Goal: Entertainment & Leisure: Consume media (video, audio)

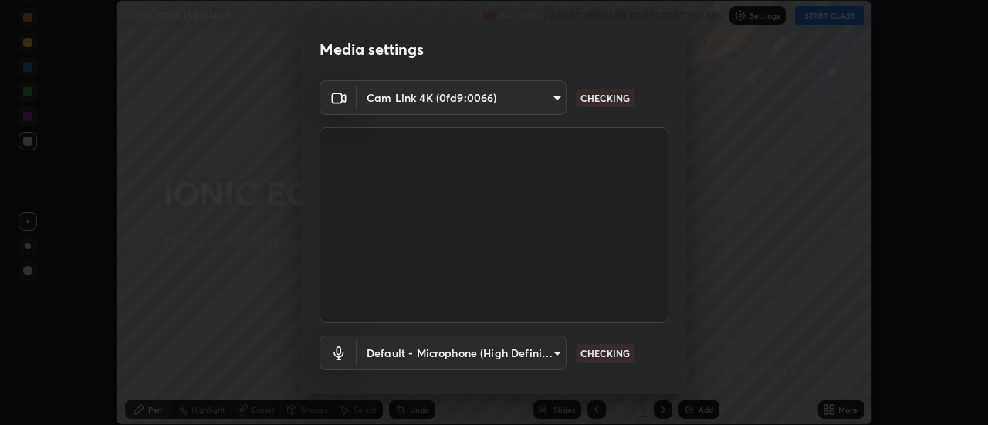
scroll to position [81, 0]
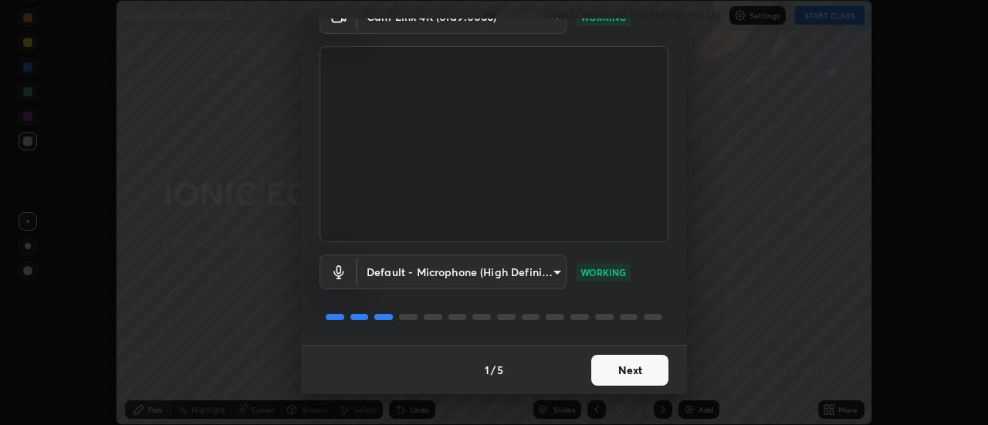
click at [637, 370] on button "Next" at bounding box center [629, 370] width 77 height 31
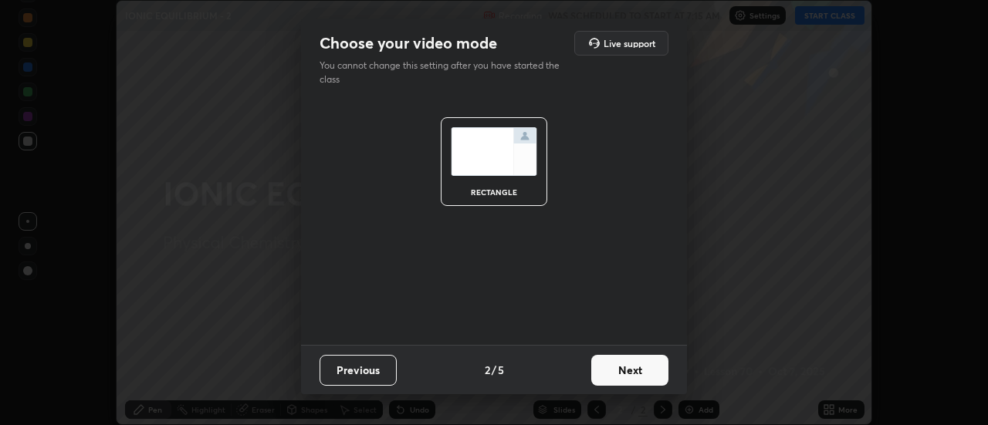
click at [636, 371] on button "Next" at bounding box center [629, 370] width 77 height 31
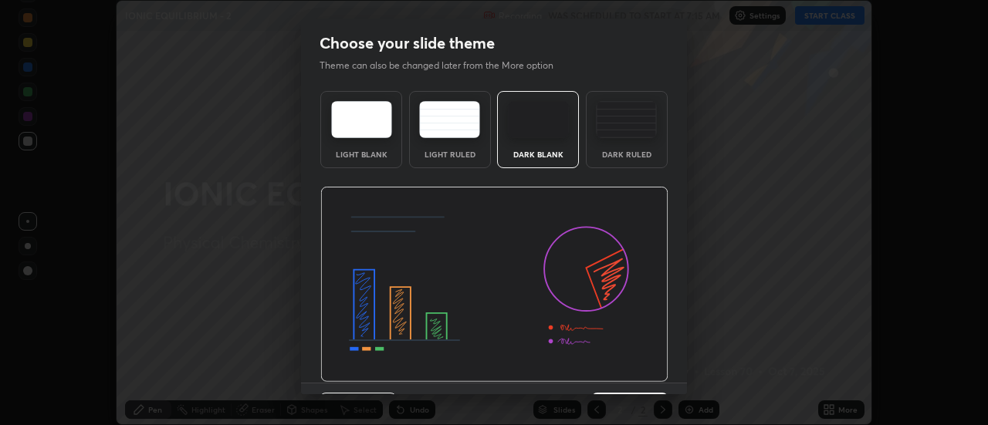
click at [649, 379] on img at bounding box center [494, 285] width 348 height 196
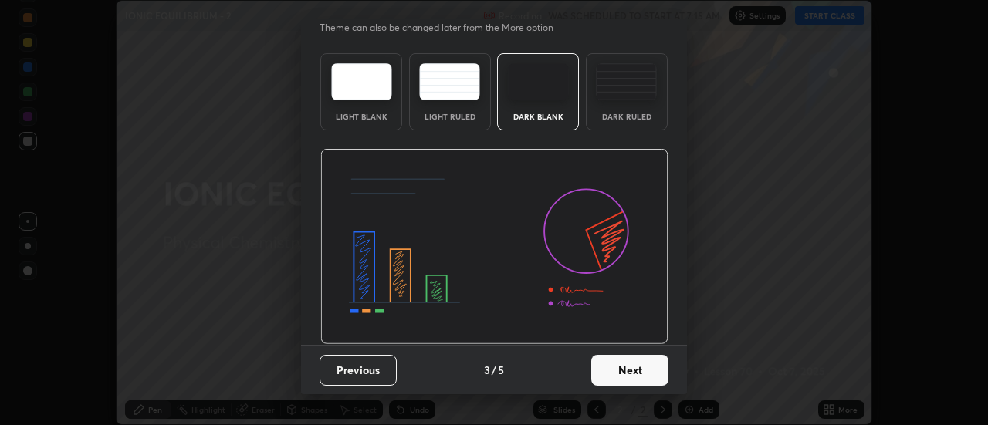
click at [642, 368] on button "Next" at bounding box center [629, 370] width 77 height 31
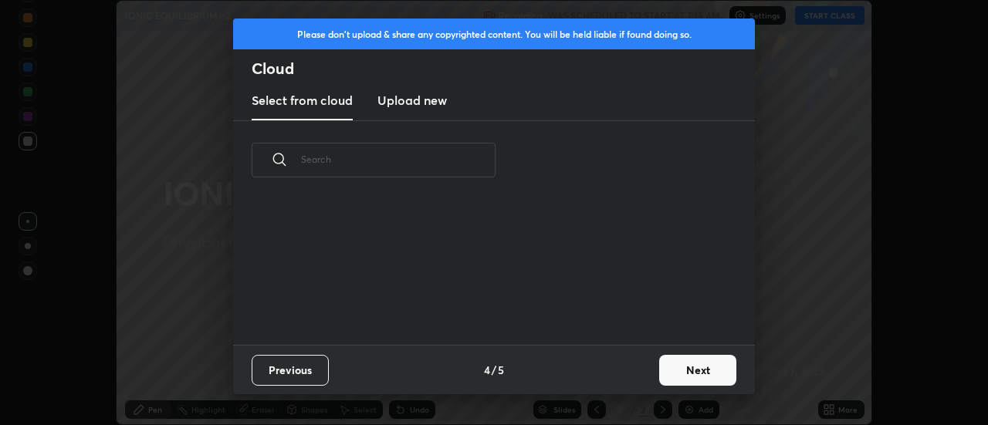
scroll to position [0, 0]
click at [644, 368] on div "Previous 4 / 5 Next" at bounding box center [494, 369] width 522 height 49
click at [682, 376] on button "Next" at bounding box center [697, 370] width 77 height 31
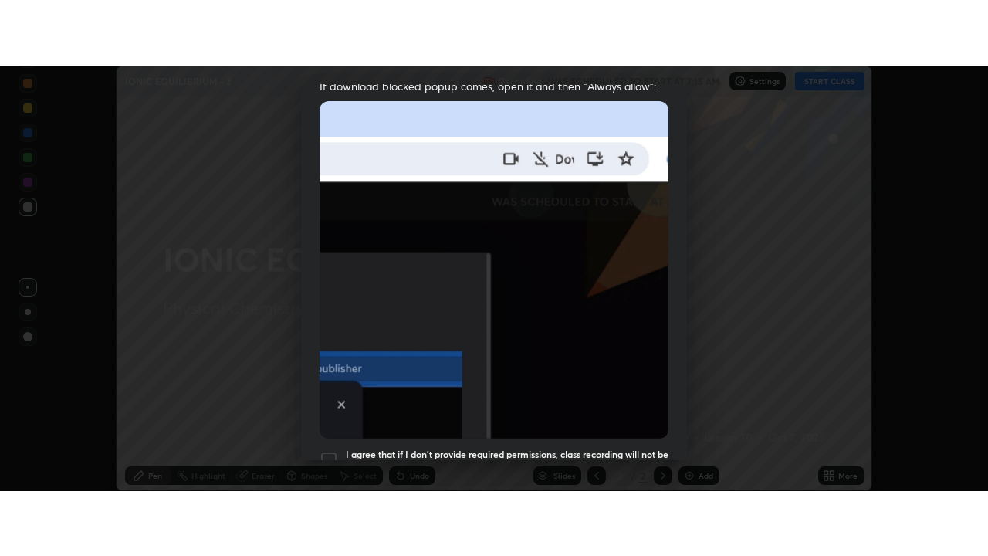
scroll to position [396, 0]
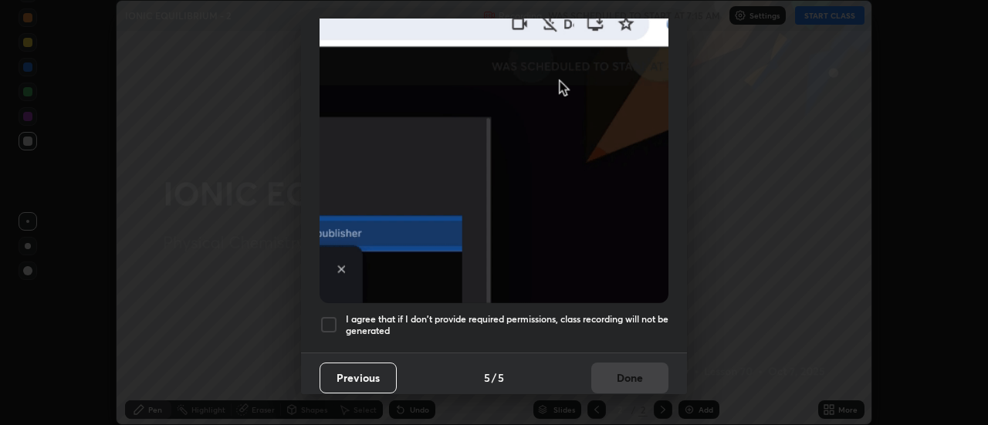
click at [617, 325] on h5 "I agree that if I don't provide required permissions, class recording will not …" at bounding box center [507, 325] width 323 height 24
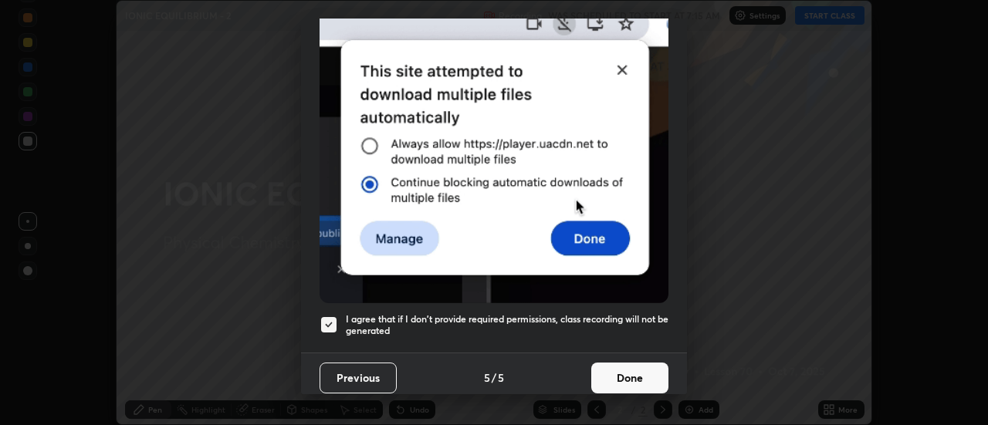
click at [633, 378] on button "Done" at bounding box center [629, 378] width 77 height 31
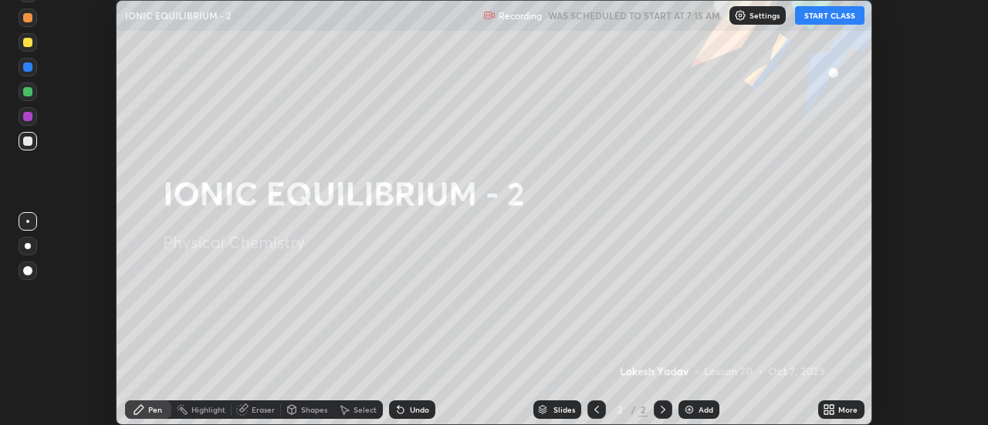
click at [844, 13] on button "START CLASS" at bounding box center [829, 15] width 69 height 19
click at [834, 408] on icon at bounding box center [833, 407] width 4 height 4
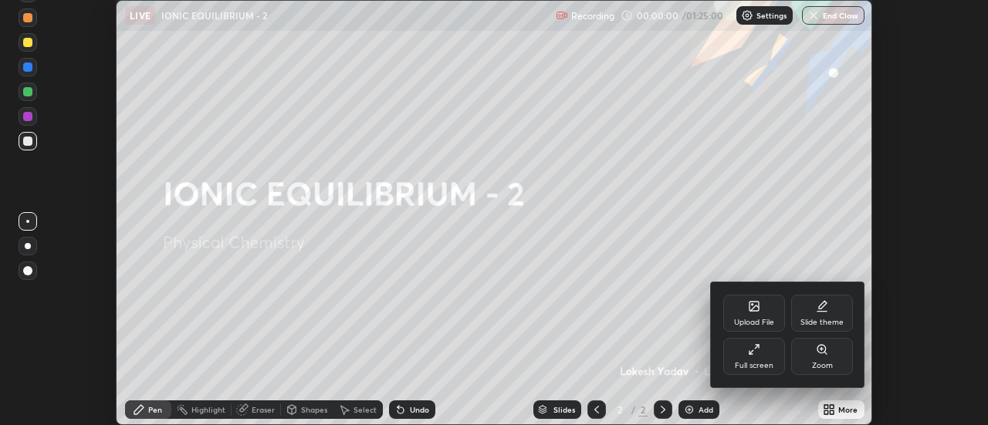
click at [767, 362] on div "Full screen" at bounding box center [754, 366] width 39 height 8
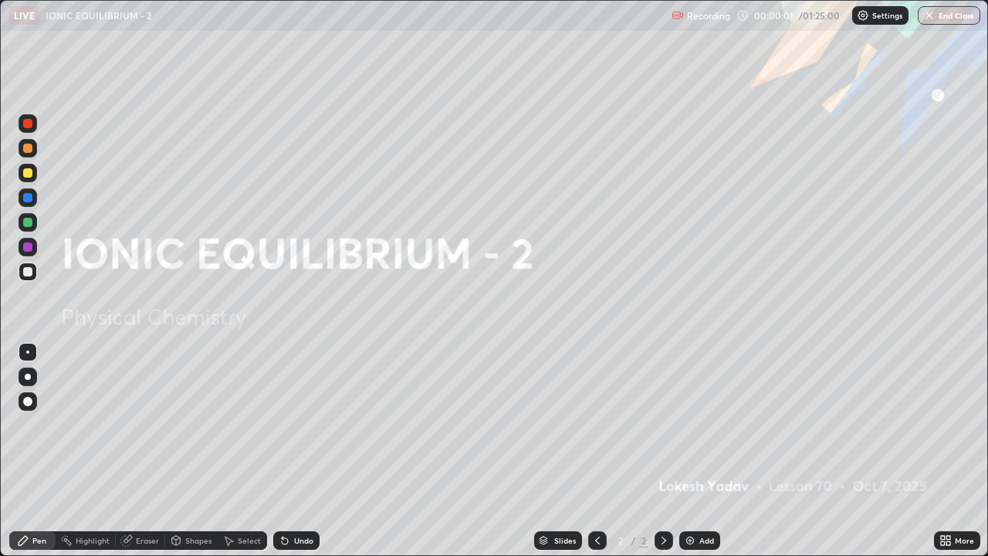
scroll to position [556, 988]
click at [693, 425] on img at bounding box center [690, 540] width 12 height 12
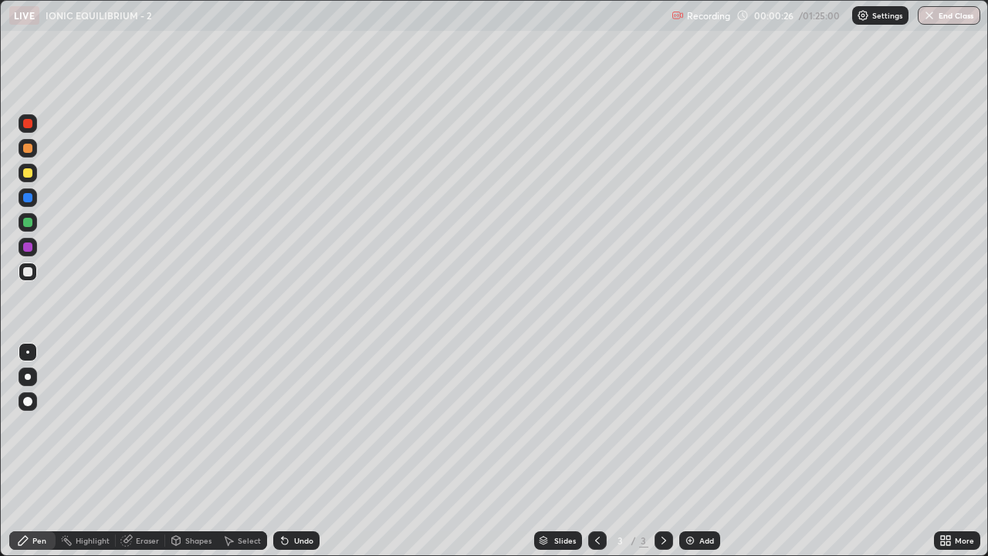
click at [25, 173] on div at bounding box center [27, 172] width 9 height 9
click at [300, 425] on div "Undo" at bounding box center [303, 541] width 19 height 8
click at [29, 272] on div at bounding box center [27, 271] width 9 height 9
click at [691, 425] on img at bounding box center [690, 540] width 12 height 12
click at [28, 223] on div at bounding box center [27, 222] width 9 height 9
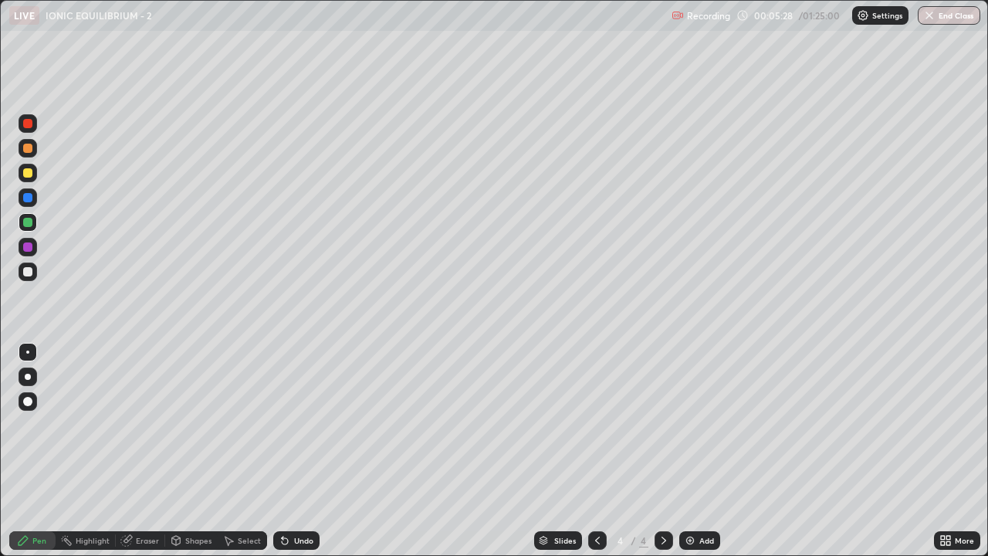
click at [27, 246] on div at bounding box center [27, 246] width 9 height 9
click at [27, 273] on div at bounding box center [27, 271] width 9 height 9
click at [29, 167] on div at bounding box center [28, 173] width 19 height 19
click at [689, 425] on img at bounding box center [690, 540] width 12 height 12
click at [298, 425] on div "Undo" at bounding box center [303, 541] width 19 height 8
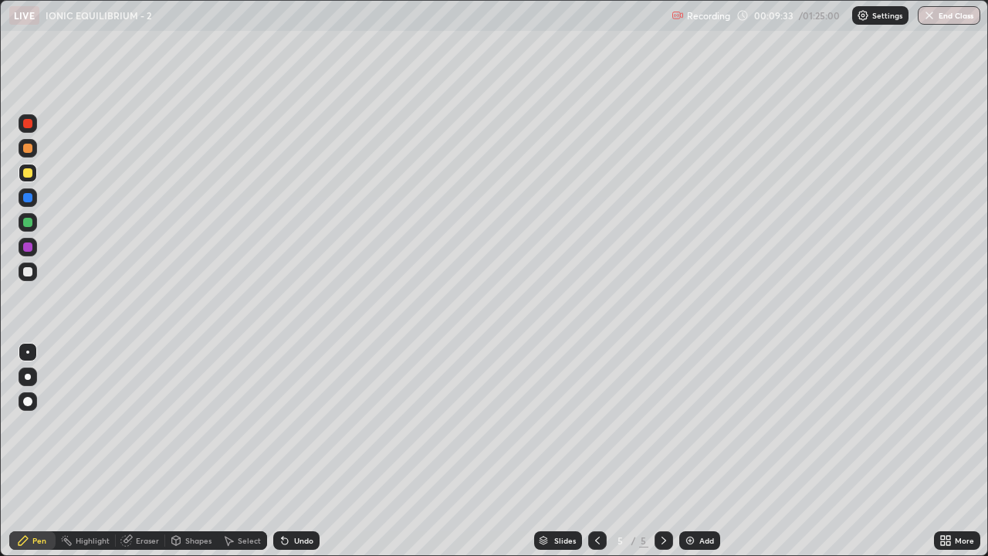
click at [303, 425] on div "Undo" at bounding box center [303, 541] width 19 height 8
click at [283, 425] on div "Undo" at bounding box center [296, 540] width 46 height 19
click at [293, 425] on div "Undo" at bounding box center [296, 540] width 46 height 19
click at [291, 425] on div "Undo" at bounding box center [296, 540] width 46 height 19
click at [27, 277] on div at bounding box center [28, 272] width 19 height 19
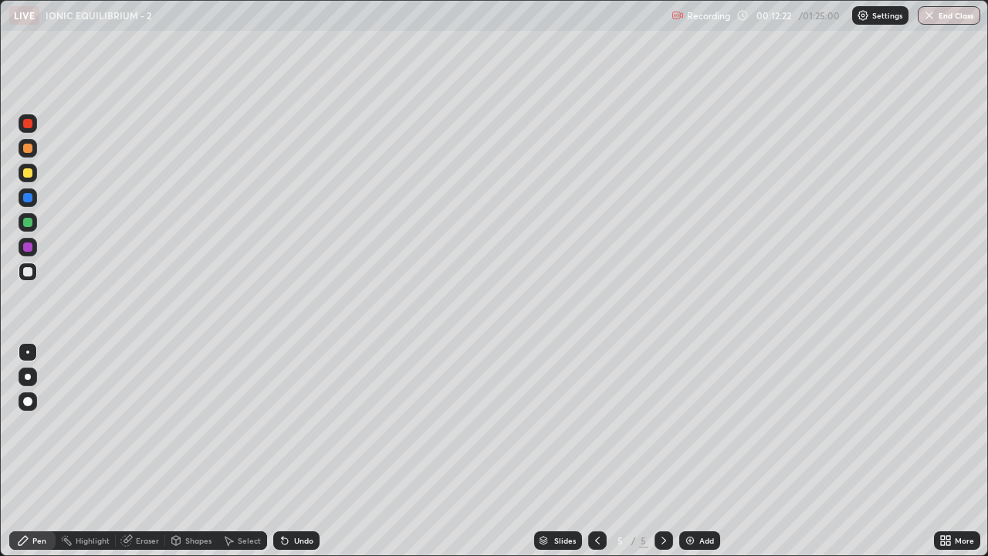
click at [298, 425] on div "Undo" at bounding box center [303, 541] width 19 height 8
click at [686, 425] on img at bounding box center [690, 540] width 12 height 12
click at [29, 226] on div at bounding box center [27, 222] width 9 height 9
click at [29, 247] on div at bounding box center [27, 246] width 9 height 9
click at [30, 179] on div at bounding box center [28, 173] width 19 height 19
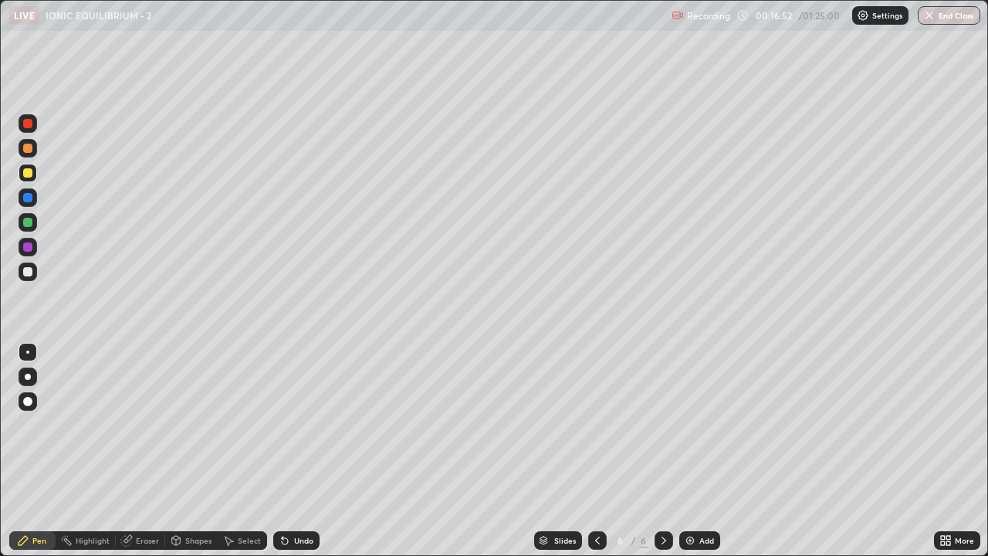
click at [306, 425] on div "Undo" at bounding box center [303, 541] width 19 height 8
click at [687, 425] on img at bounding box center [690, 540] width 12 height 12
click at [30, 276] on div at bounding box center [28, 272] width 19 height 19
click at [146, 425] on div "Eraser" at bounding box center [147, 541] width 23 height 8
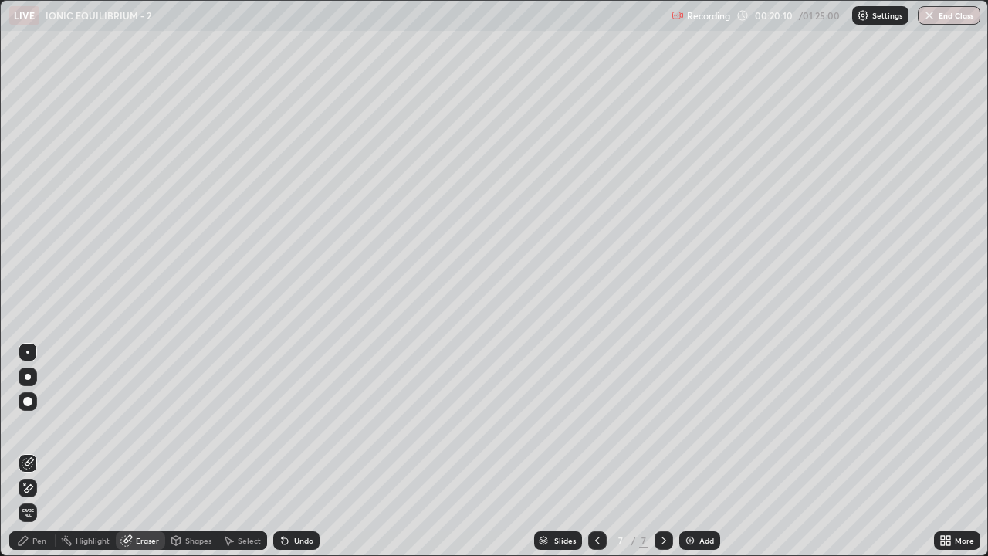
click at [31, 425] on span "Erase all" at bounding box center [27, 512] width 17 height 9
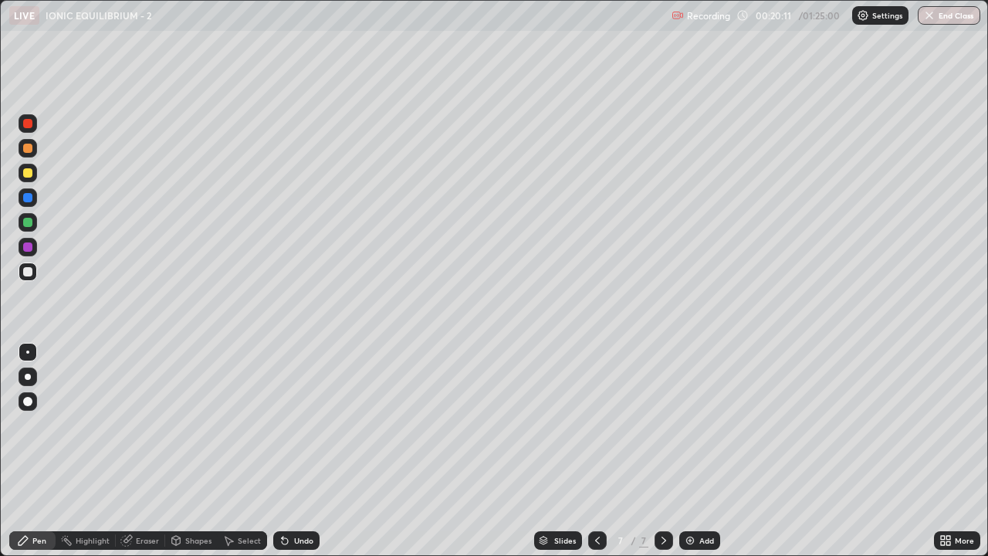
click at [38, 425] on div "Pen" at bounding box center [39, 541] width 14 height 8
click at [24, 177] on div at bounding box center [28, 173] width 19 height 19
click at [29, 273] on div at bounding box center [27, 271] width 9 height 9
click at [294, 425] on div "Undo" at bounding box center [303, 541] width 19 height 8
click at [296, 425] on div "Undo" at bounding box center [303, 541] width 19 height 8
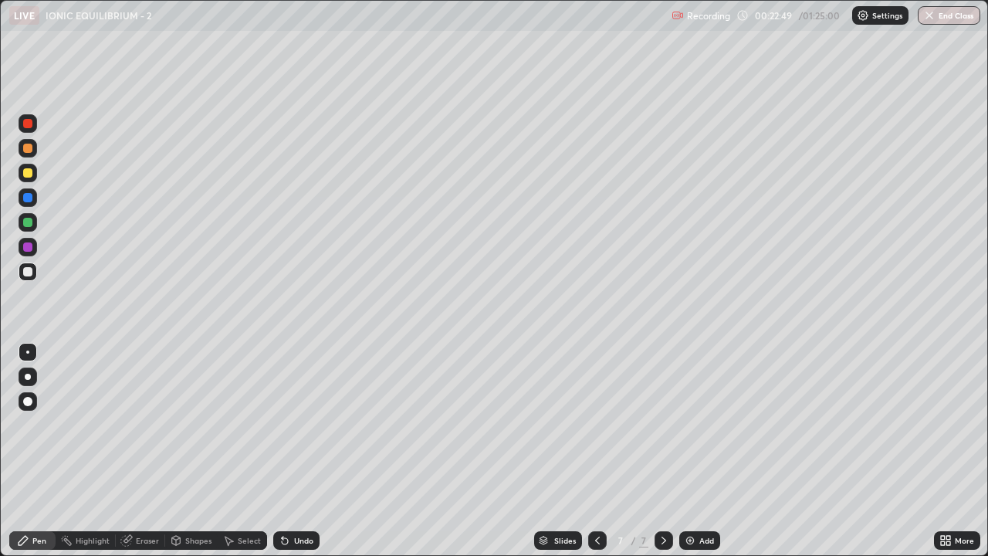
click at [290, 425] on div "Undo" at bounding box center [296, 540] width 46 height 19
click at [294, 425] on div "Undo" at bounding box center [303, 541] width 19 height 8
click at [287, 425] on icon at bounding box center [285, 540] width 12 height 12
click at [282, 425] on icon at bounding box center [283, 538] width 2 height 2
click at [296, 425] on div "Undo" at bounding box center [303, 541] width 19 height 8
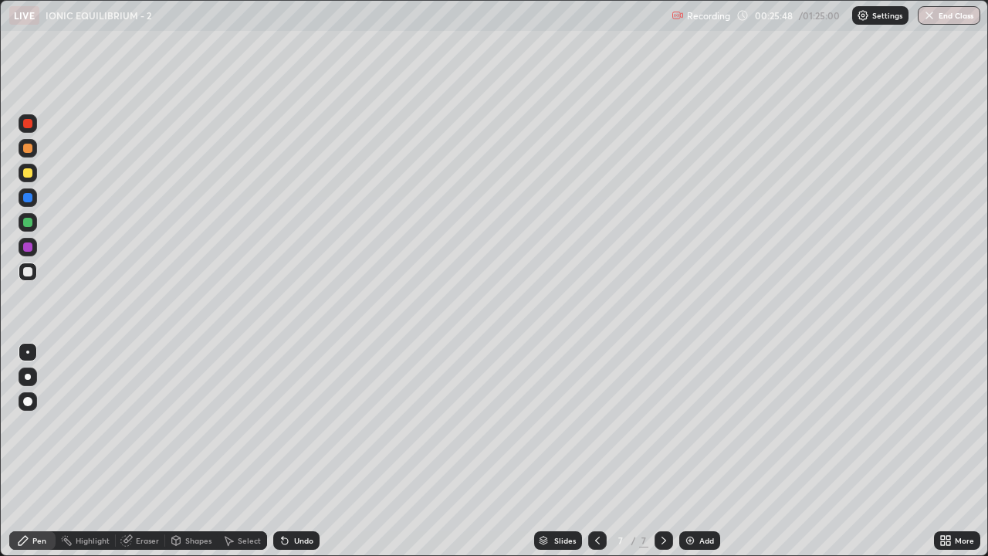
click at [691, 425] on img at bounding box center [690, 540] width 12 height 12
click at [24, 226] on div at bounding box center [27, 222] width 9 height 9
click at [29, 276] on div at bounding box center [27, 271] width 9 height 9
click at [695, 425] on img at bounding box center [690, 540] width 12 height 12
click at [28, 174] on div at bounding box center [27, 172] width 9 height 9
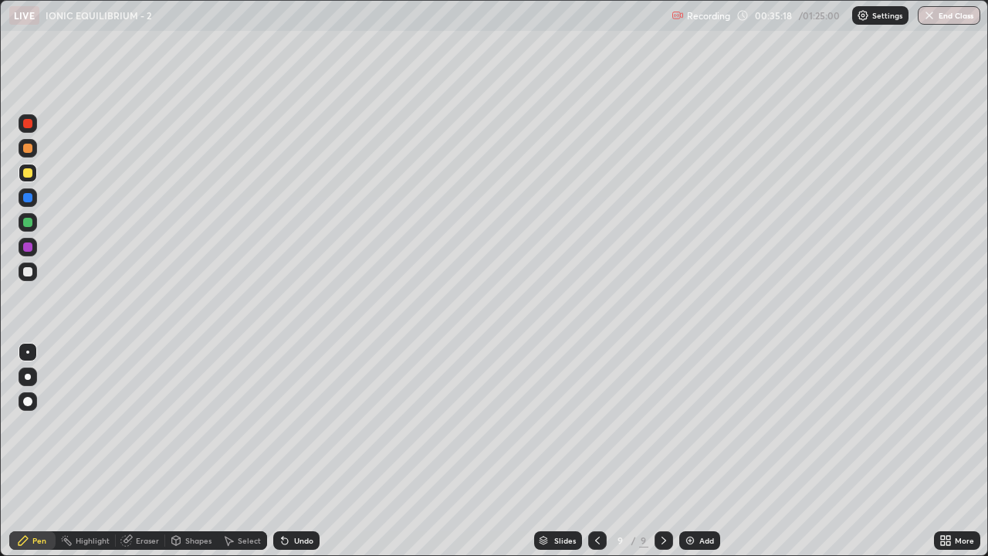
click at [703, 425] on div "Add" at bounding box center [707, 541] width 15 height 8
click at [30, 271] on div at bounding box center [27, 271] width 9 height 9
click at [26, 252] on div at bounding box center [28, 247] width 19 height 19
click at [30, 273] on div at bounding box center [27, 271] width 9 height 9
click at [286, 425] on icon at bounding box center [285, 540] width 12 height 12
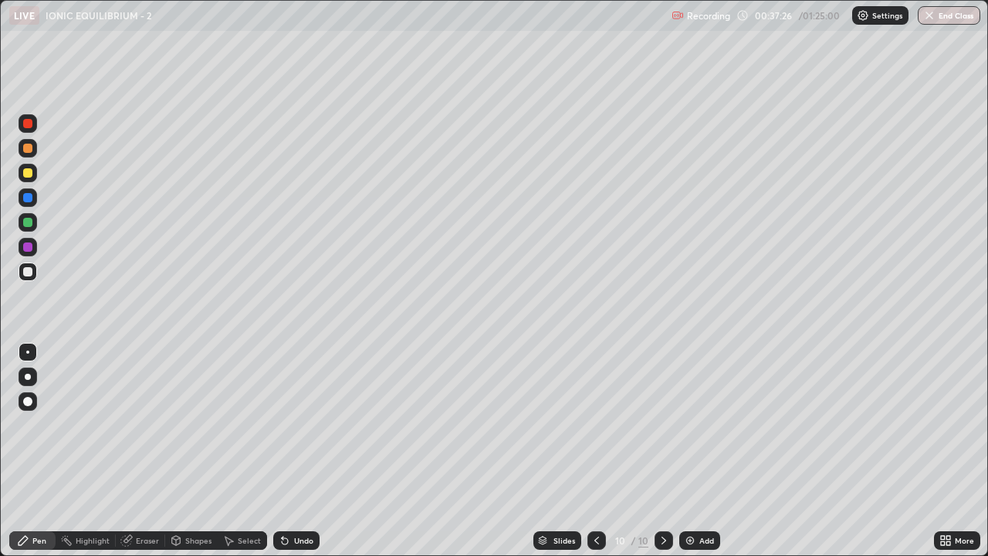
click at [29, 222] on div at bounding box center [27, 222] width 9 height 9
click at [691, 425] on img at bounding box center [690, 540] width 12 height 12
click at [29, 273] on div at bounding box center [27, 271] width 9 height 9
click at [32, 219] on div at bounding box center [28, 222] width 19 height 19
click at [308, 425] on div "Undo" at bounding box center [303, 541] width 19 height 8
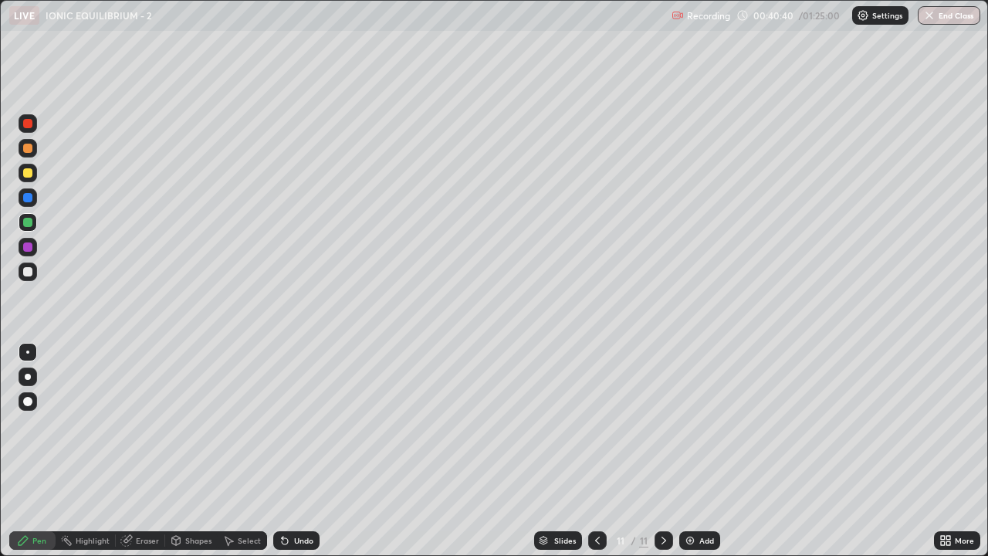
click at [305, 425] on div "Undo" at bounding box center [303, 541] width 19 height 8
click at [303, 425] on div "Undo" at bounding box center [303, 541] width 19 height 8
click at [693, 425] on img at bounding box center [690, 540] width 12 height 12
click at [33, 179] on div at bounding box center [28, 173] width 19 height 19
click at [25, 272] on div at bounding box center [27, 271] width 9 height 9
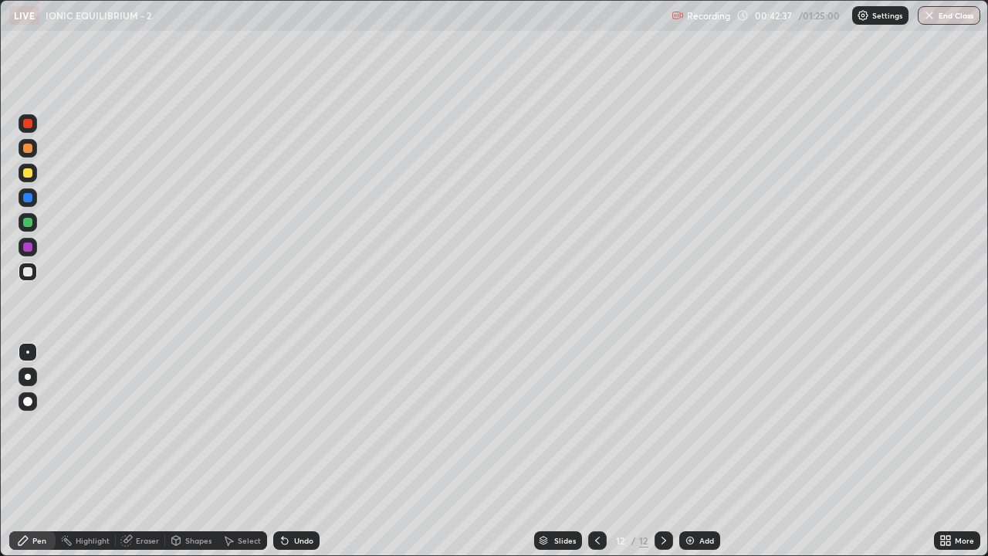
click at [25, 171] on div at bounding box center [27, 172] width 9 height 9
click at [29, 270] on div at bounding box center [27, 271] width 9 height 9
click at [300, 425] on div "Undo" at bounding box center [303, 541] width 19 height 8
click at [296, 425] on div "Undo" at bounding box center [303, 541] width 19 height 8
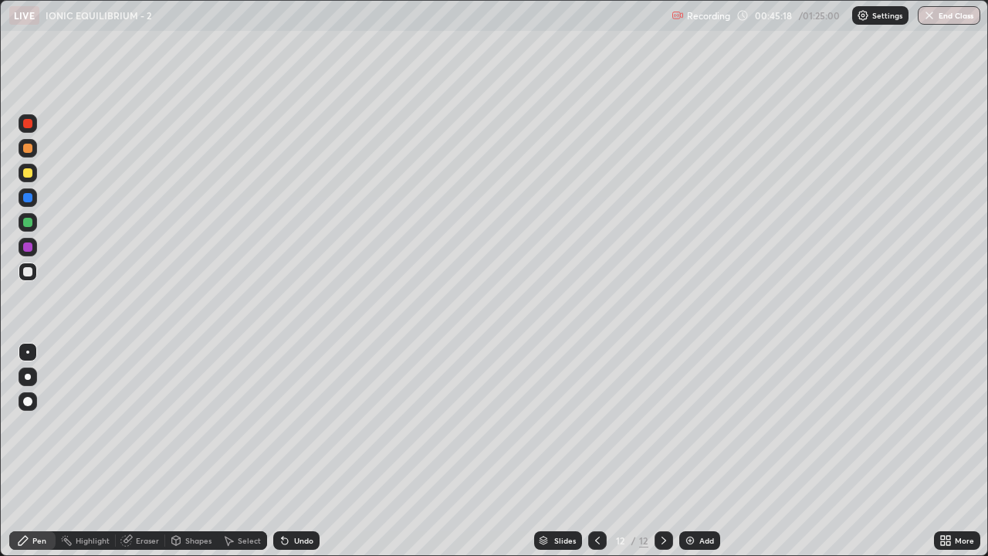
click at [296, 425] on div "Undo" at bounding box center [303, 541] width 19 height 8
click at [295, 425] on div "Undo" at bounding box center [303, 541] width 19 height 8
click at [32, 222] on div at bounding box center [27, 222] width 9 height 9
click at [30, 172] on div at bounding box center [27, 172] width 9 height 9
click at [29, 271] on div at bounding box center [27, 271] width 9 height 9
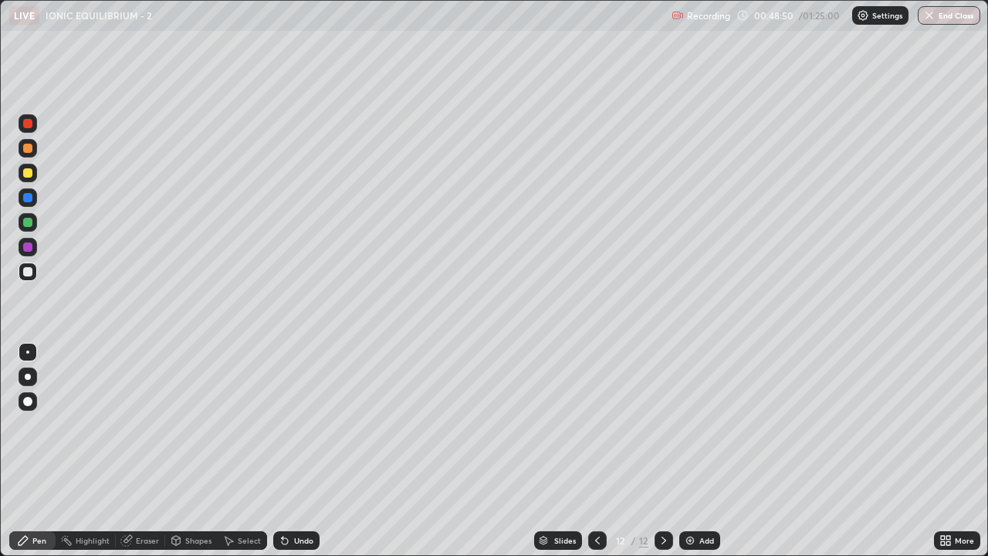
click at [239, 425] on div "Select" at bounding box center [249, 541] width 23 height 8
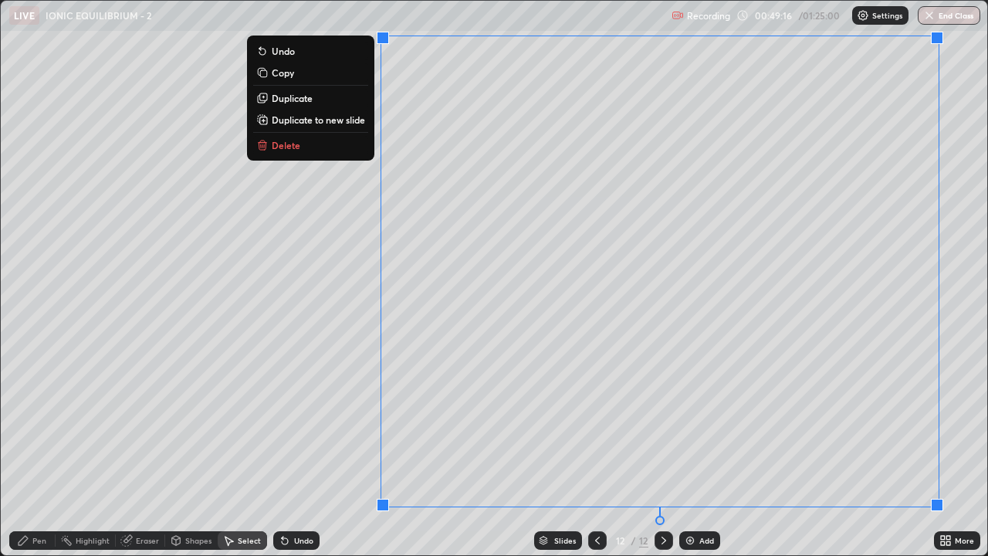
click at [361, 124] on p "Duplicate to new slide" at bounding box center [318, 119] width 93 height 12
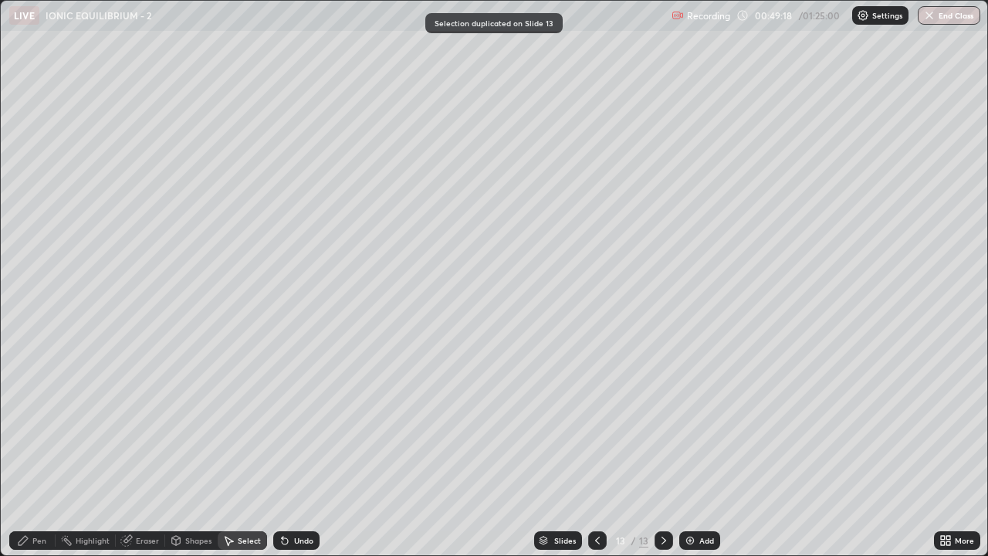
click at [31, 425] on div "Pen" at bounding box center [32, 540] width 46 height 19
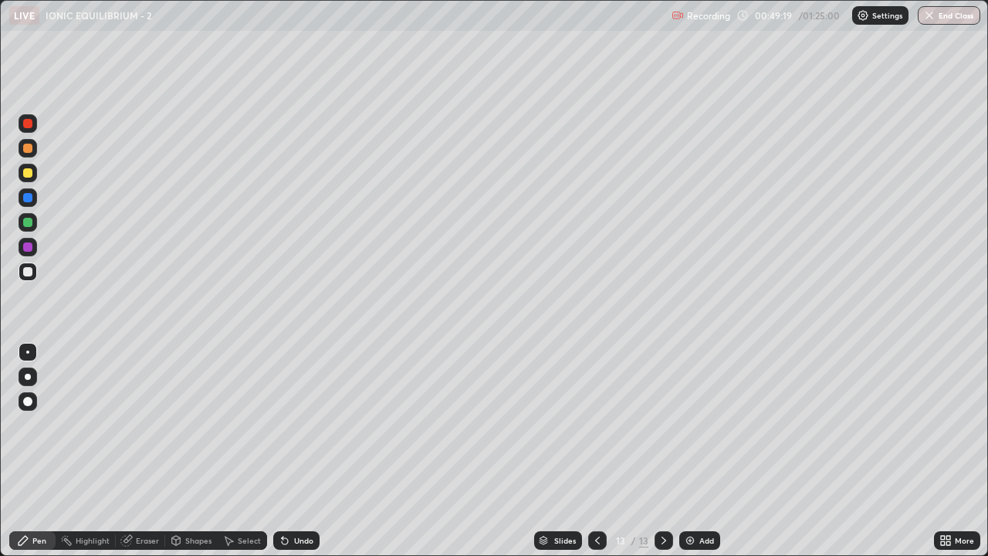
click at [31, 279] on div at bounding box center [28, 272] width 19 height 19
click at [244, 425] on div "Select" at bounding box center [249, 541] width 23 height 8
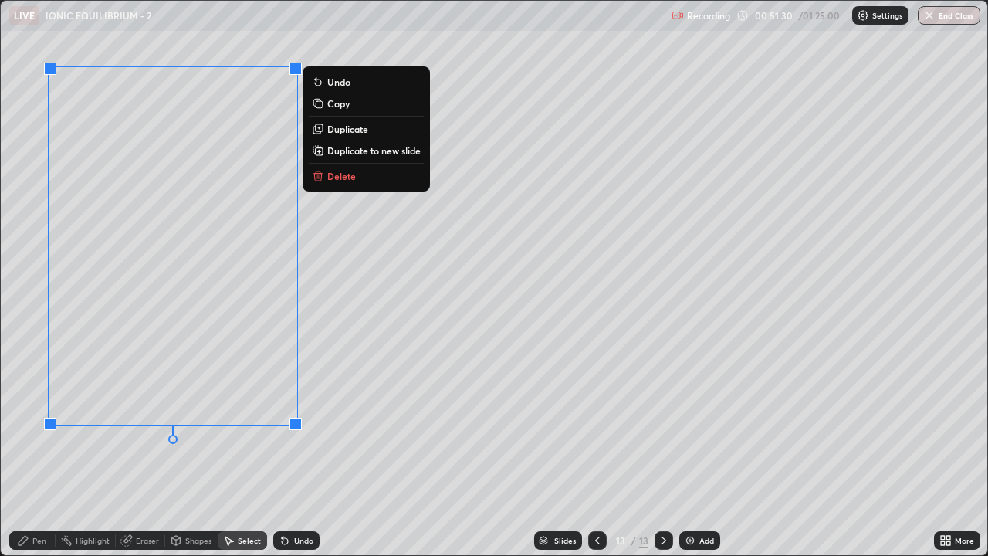
click at [373, 152] on p "Duplicate to new slide" at bounding box center [373, 150] width 93 height 12
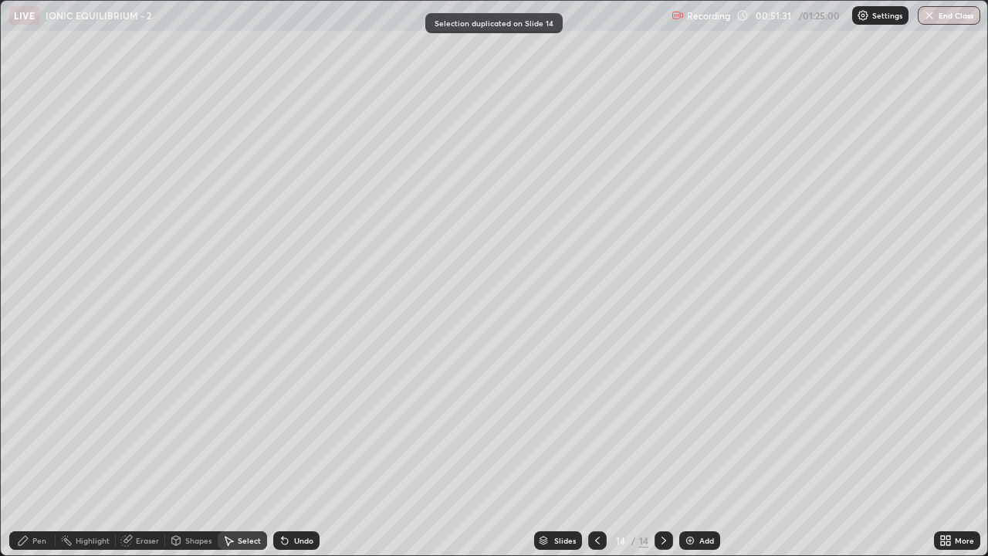
click at [36, 425] on div "Pen" at bounding box center [39, 541] width 14 height 8
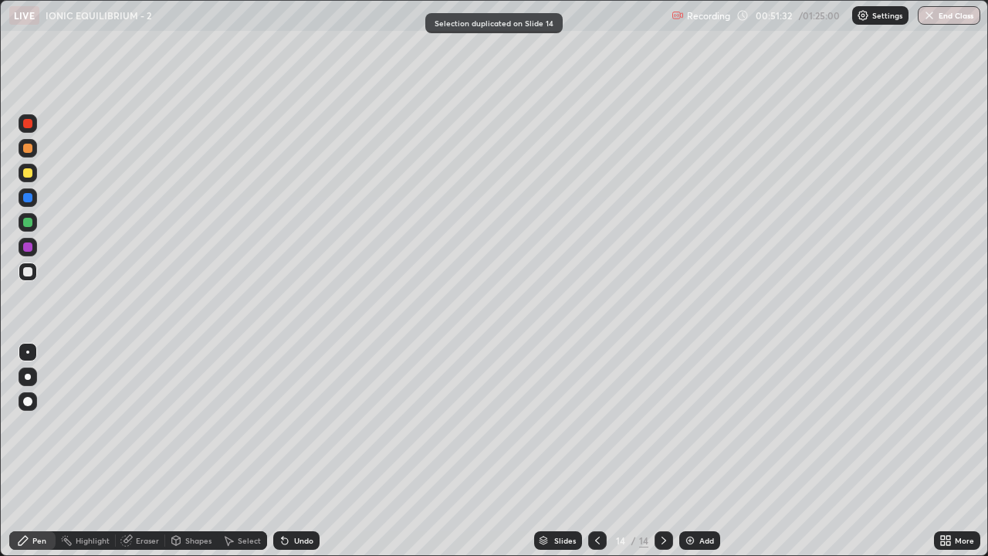
click at [34, 175] on div at bounding box center [28, 173] width 19 height 19
click at [29, 276] on div at bounding box center [27, 271] width 9 height 9
click at [294, 425] on div "Undo" at bounding box center [303, 541] width 19 height 8
click at [244, 425] on div "Select" at bounding box center [249, 541] width 23 height 8
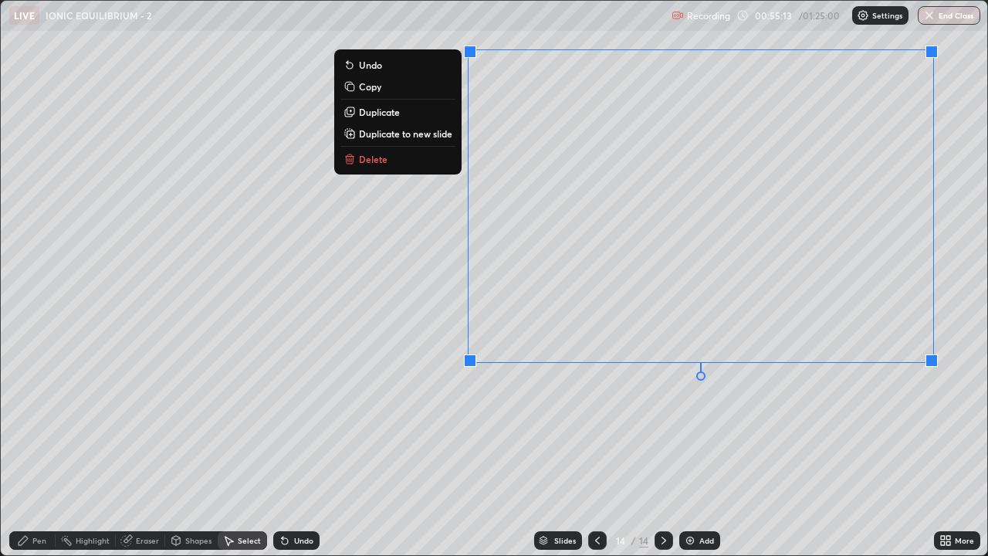
click at [449, 136] on p "Duplicate to new slide" at bounding box center [405, 133] width 93 height 12
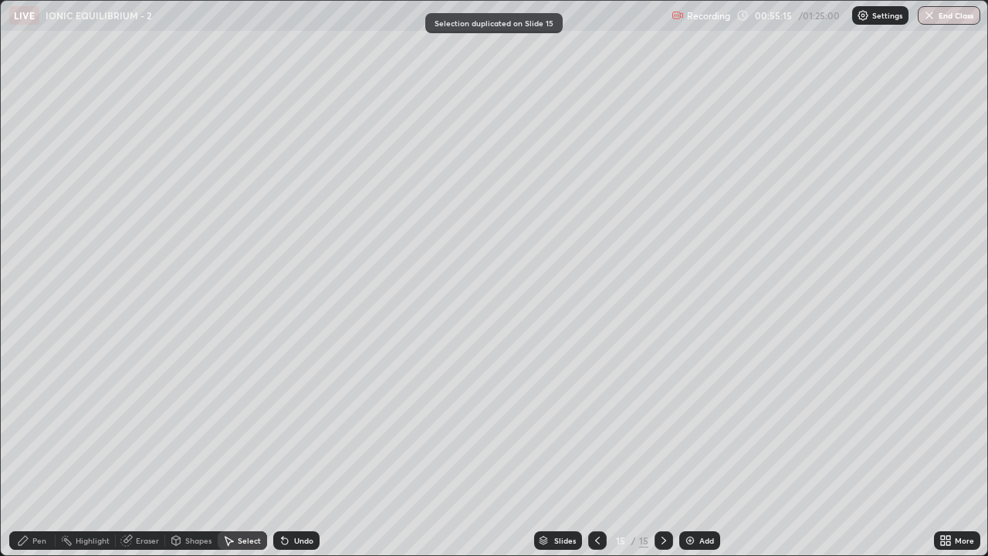
click at [39, 425] on div "Pen" at bounding box center [39, 541] width 14 height 8
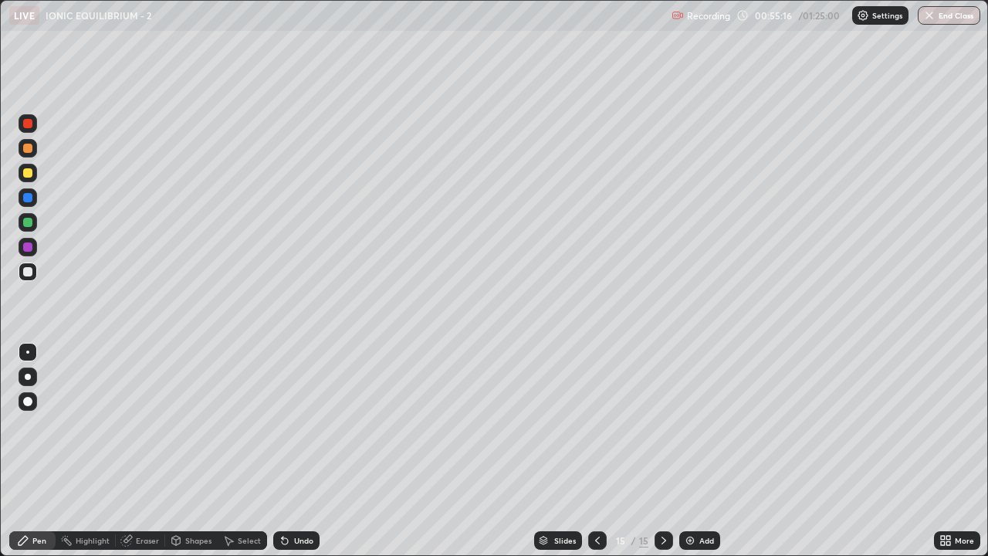
click at [29, 175] on div at bounding box center [27, 172] width 9 height 9
click at [285, 425] on icon at bounding box center [285, 541] width 6 height 6
click at [283, 425] on icon at bounding box center [285, 541] width 6 height 6
click at [244, 425] on div "Select" at bounding box center [249, 541] width 23 height 8
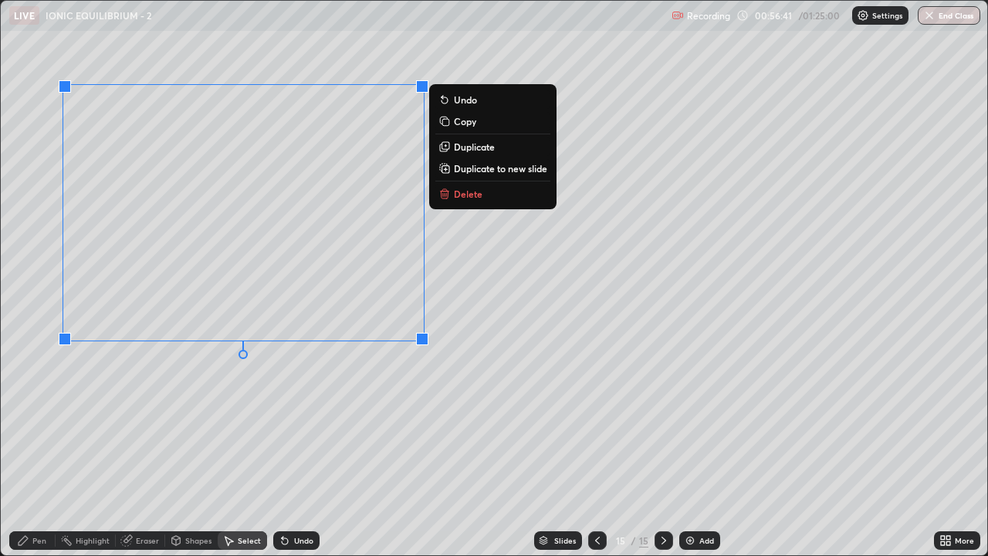
click at [510, 170] on p "Duplicate to new slide" at bounding box center [500, 168] width 93 height 12
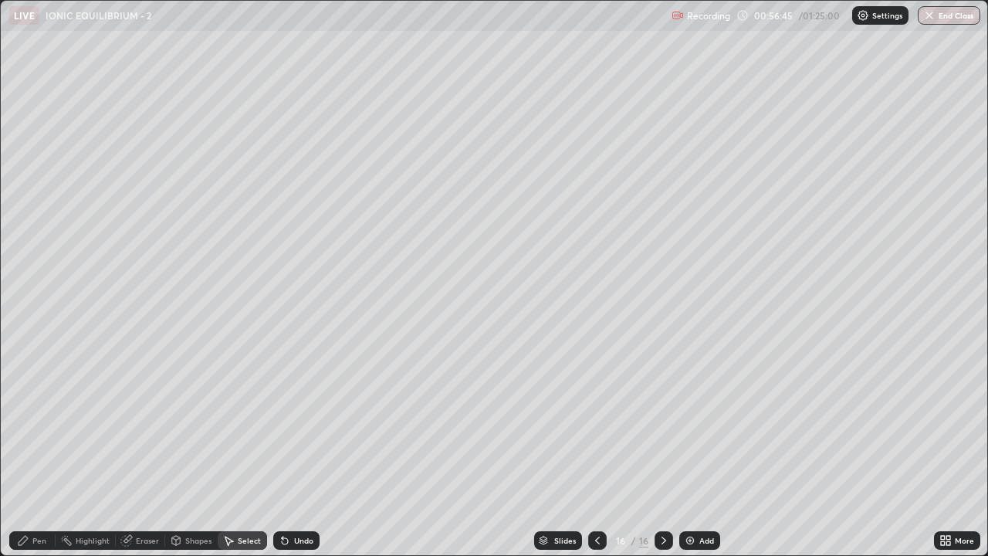
click at [43, 425] on div "Pen" at bounding box center [39, 541] width 14 height 8
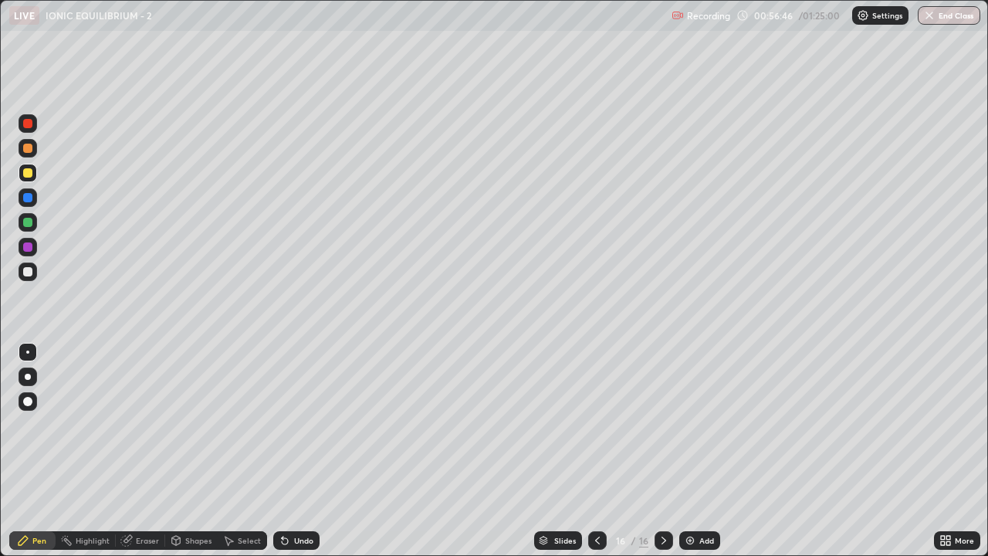
click at [28, 273] on div at bounding box center [27, 271] width 9 height 9
click at [141, 425] on div "Eraser" at bounding box center [147, 541] width 23 height 8
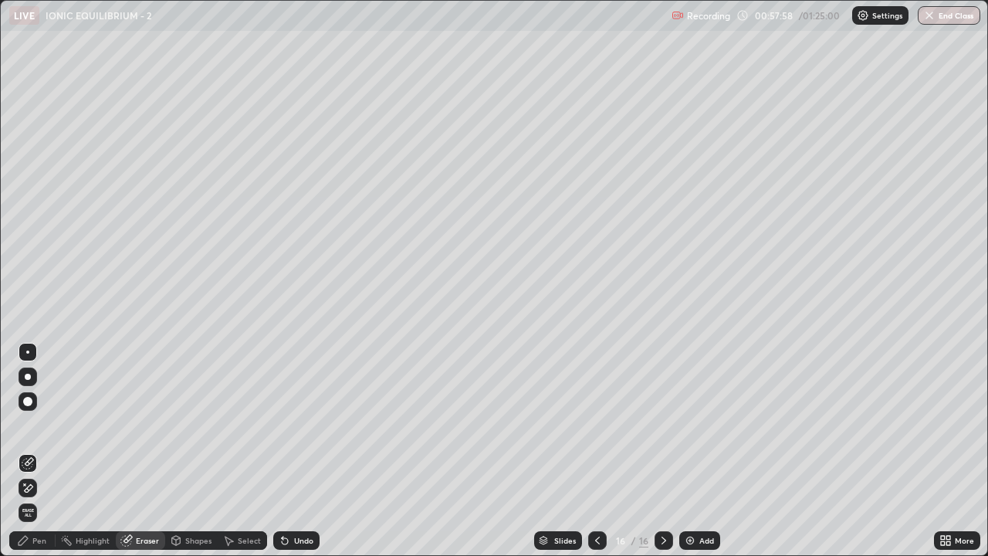
click at [31, 425] on div "Pen" at bounding box center [32, 540] width 46 height 19
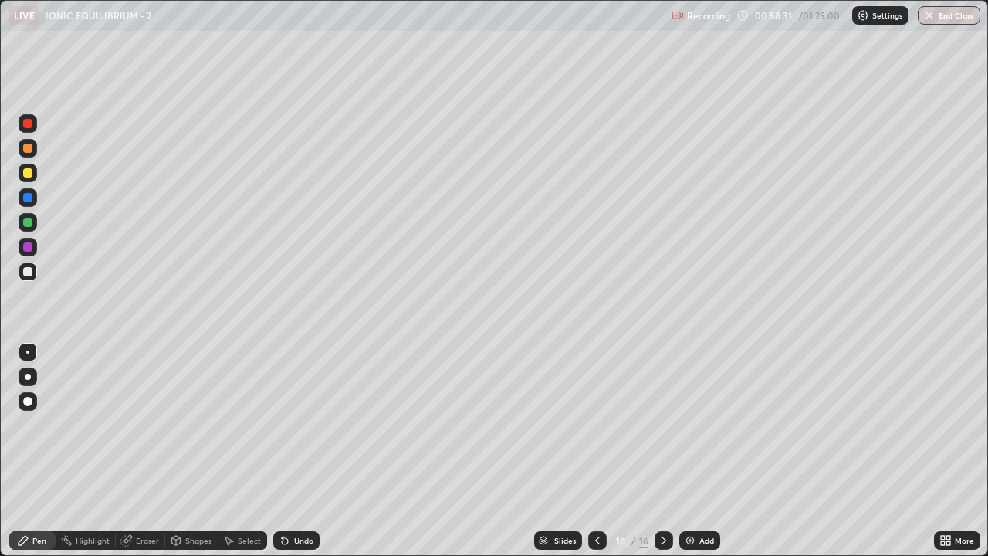
click at [29, 174] on div at bounding box center [27, 172] width 9 height 9
click at [693, 425] on img at bounding box center [690, 540] width 12 height 12
click at [149, 425] on div "Eraser" at bounding box center [140, 540] width 49 height 19
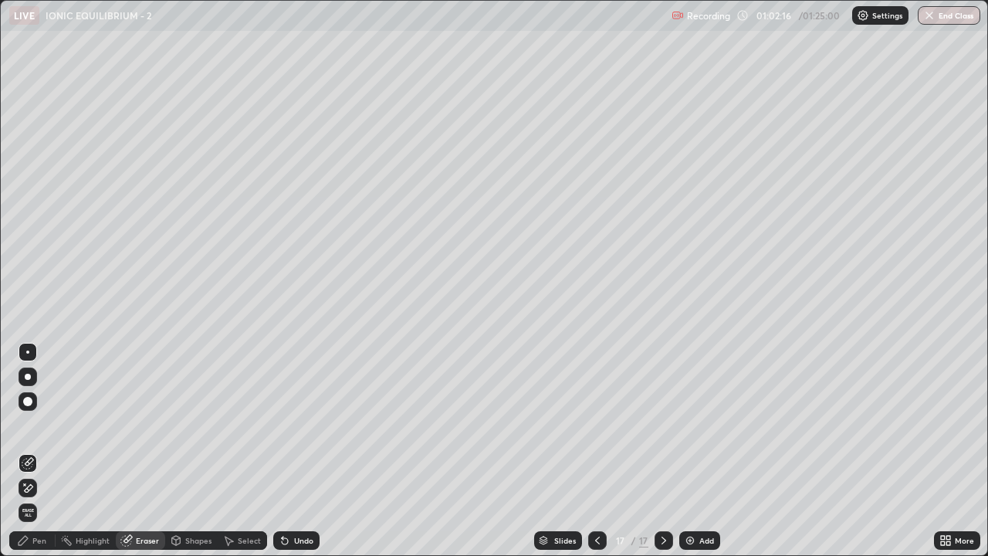
click at [39, 425] on div "Pen" at bounding box center [39, 541] width 14 height 8
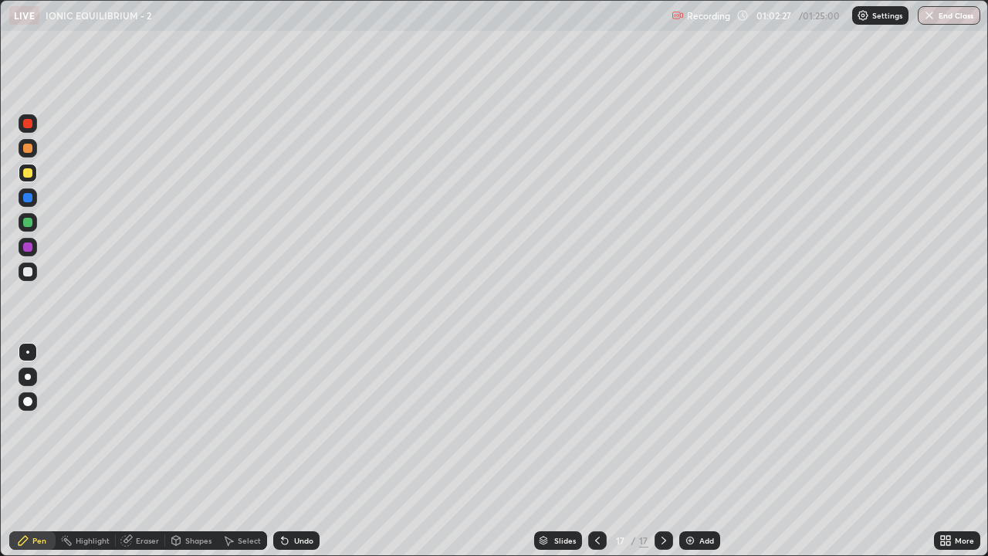
click at [28, 277] on div at bounding box center [28, 272] width 19 height 19
click at [30, 223] on div at bounding box center [27, 222] width 9 height 9
click at [27, 275] on div at bounding box center [27, 271] width 9 height 9
click at [28, 228] on div at bounding box center [28, 222] width 19 height 19
click at [28, 274] on div at bounding box center [27, 271] width 9 height 9
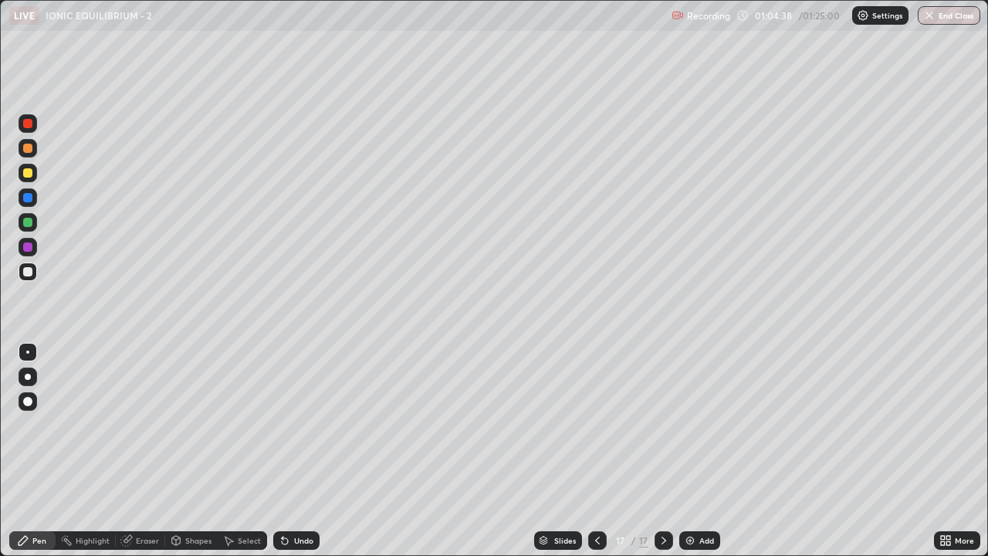
click at [23, 200] on div at bounding box center [27, 197] width 9 height 9
click at [30, 274] on div at bounding box center [27, 271] width 9 height 9
click at [301, 425] on div "Undo" at bounding box center [303, 541] width 19 height 8
click at [30, 225] on div at bounding box center [27, 222] width 9 height 9
click at [32, 273] on div at bounding box center [27, 271] width 9 height 9
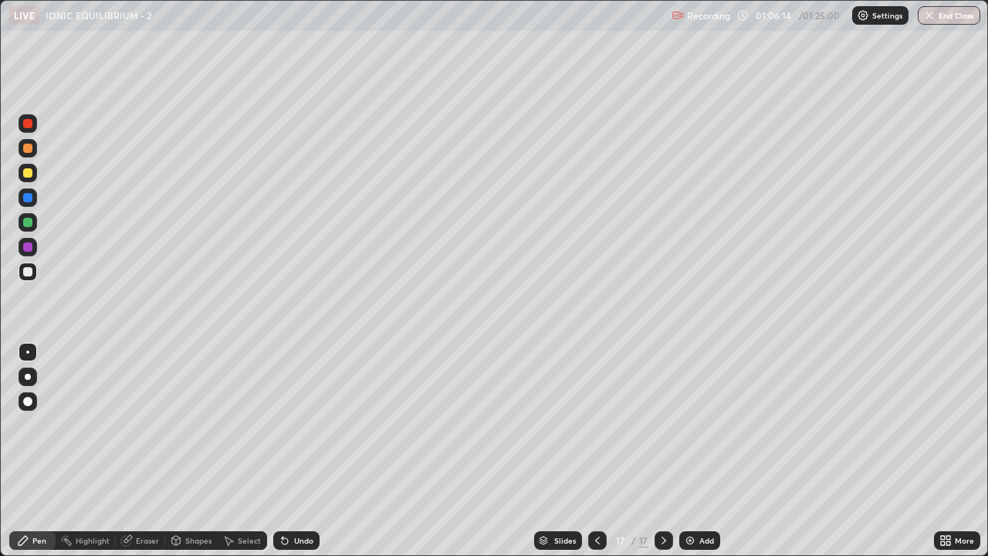
click at [303, 425] on div "Undo" at bounding box center [303, 541] width 19 height 8
click at [29, 221] on div at bounding box center [27, 222] width 9 height 9
click at [26, 273] on div at bounding box center [27, 271] width 9 height 9
click at [32, 271] on div at bounding box center [27, 271] width 9 height 9
click at [31, 223] on div at bounding box center [27, 222] width 9 height 9
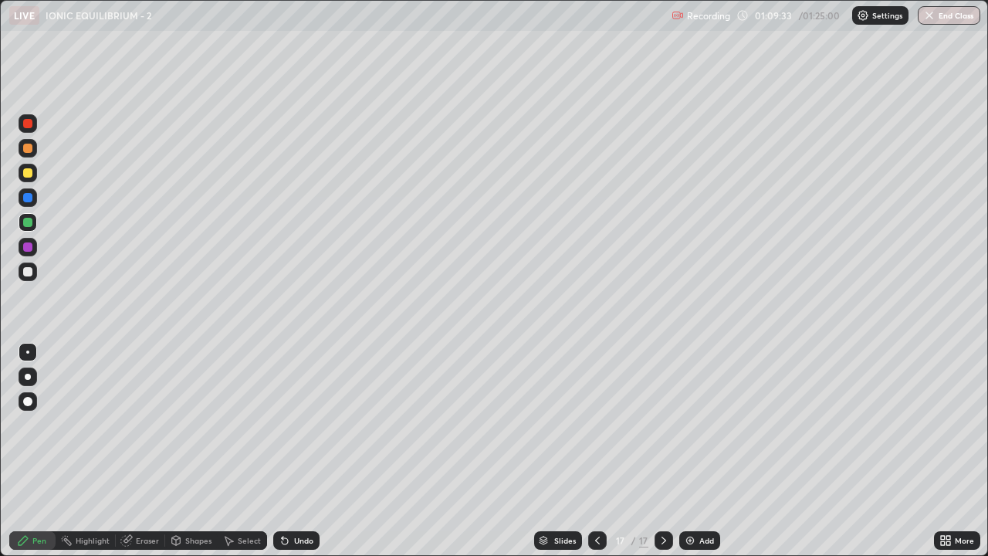
click at [28, 273] on div at bounding box center [27, 271] width 9 height 9
click at [25, 200] on div at bounding box center [27, 197] width 9 height 9
click at [30, 229] on div at bounding box center [28, 222] width 19 height 19
click at [32, 198] on div at bounding box center [27, 197] width 9 height 9
click at [29, 173] on div at bounding box center [27, 172] width 9 height 9
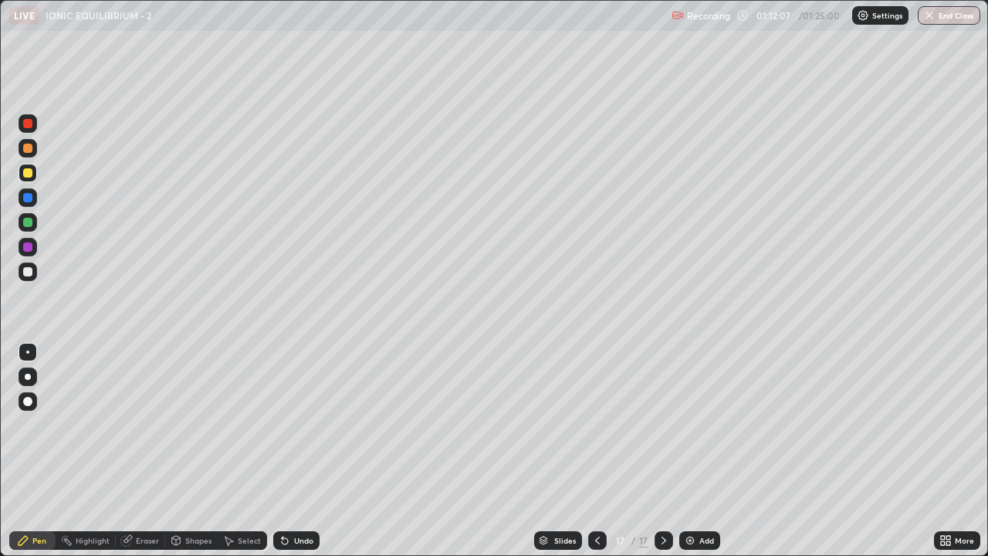
click at [309, 425] on div "Undo" at bounding box center [303, 541] width 19 height 8
click at [296, 425] on div "Undo" at bounding box center [303, 541] width 19 height 8
click at [97, 425] on div "Highlight" at bounding box center [93, 541] width 34 height 8
click at [33, 425] on div "Pen" at bounding box center [39, 541] width 14 height 8
click at [30, 175] on div at bounding box center [27, 172] width 9 height 9
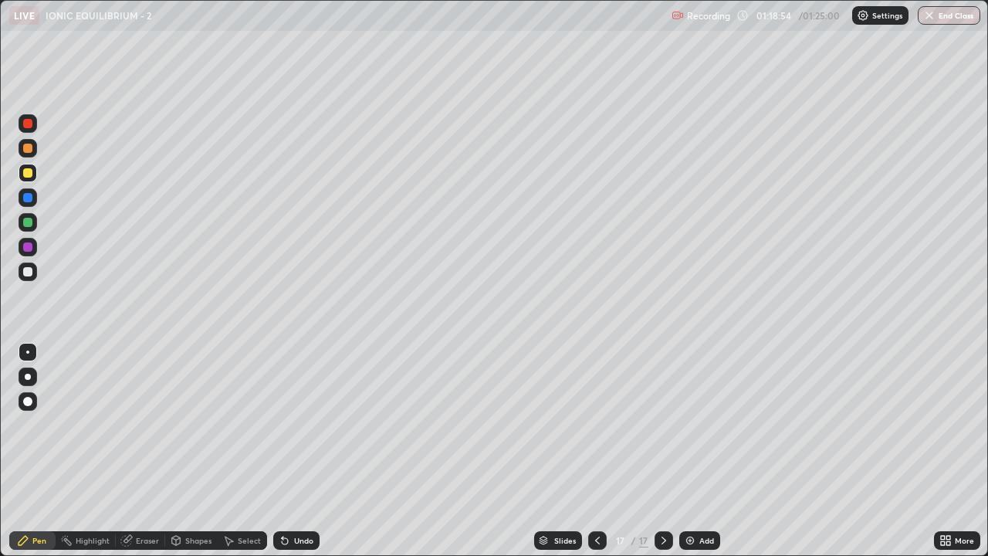
click at [34, 177] on div at bounding box center [28, 173] width 19 height 19
click at [956, 10] on button "End Class" at bounding box center [950, 15] width 61 height 19
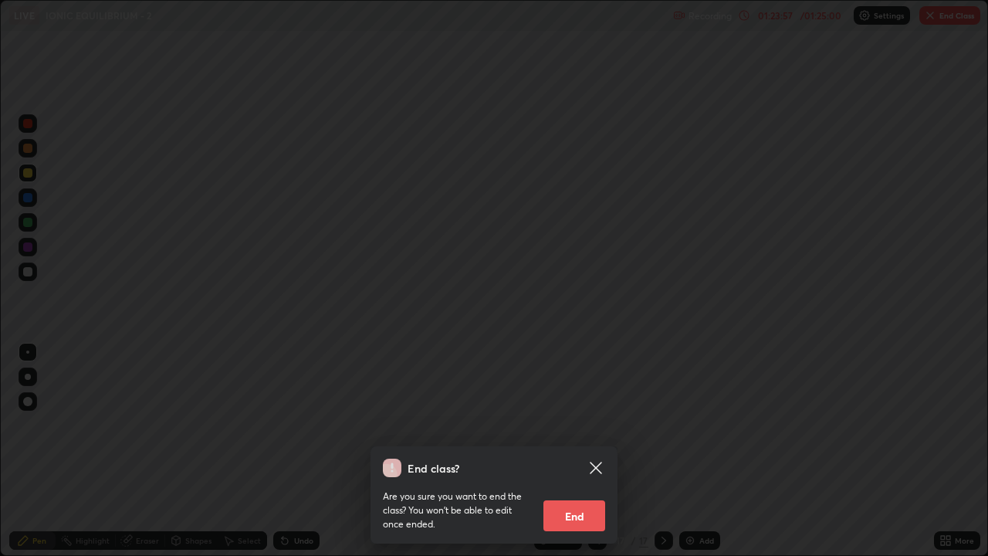
click at [576, 425] on button "End" at bounding box center [575, 515] width 62 height 31
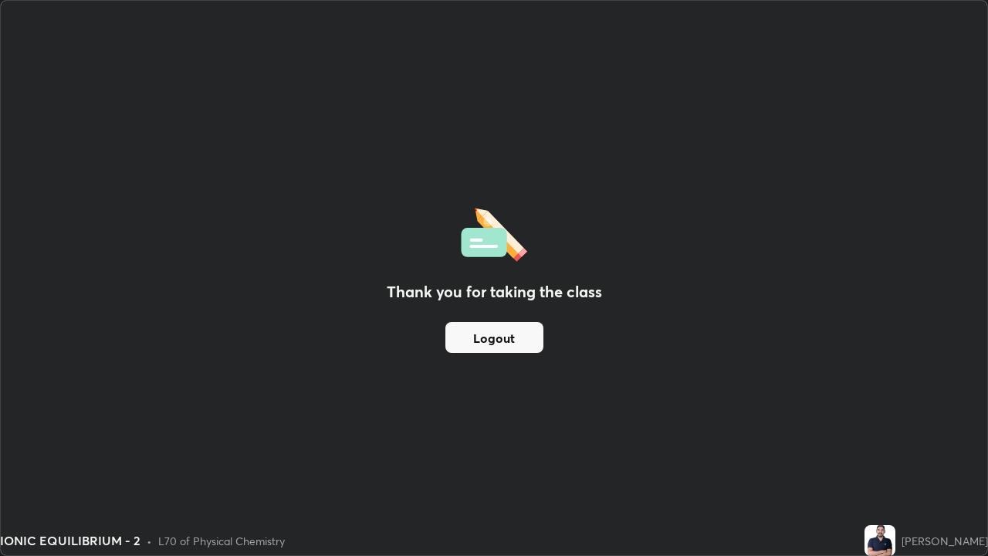
click at [523, 347] on button "Logout" at bounding box center [494, 337] width 98 height 31
click at [524, 343] on button "Logout" at bounding box center [494, 337] width 98 height 31
click at [529, 337] on button "Logout" at bounding box center [494, 337] width 98 height 31
